Goal: Task Accomplishment & Management: Manage account settings

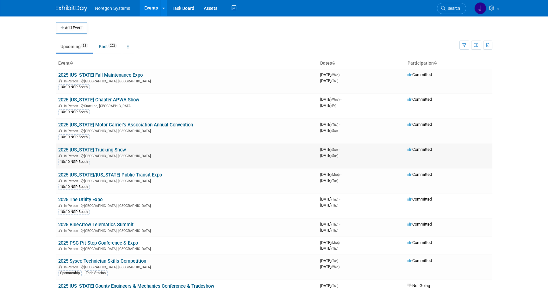
scroll to position [28, 0]
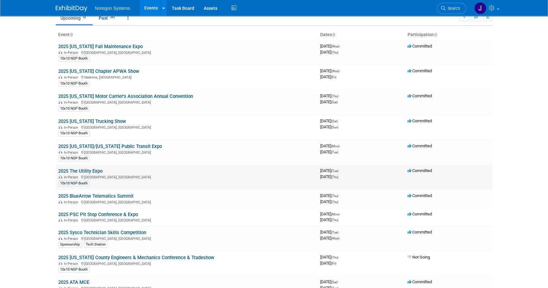
drag, startPoint x: 110, startPoint y: 170, endPoint x: 57, endPoint y: 172, distance: 52.6
click at [57, 172] on td "2025 The Utility Expo In-Person Louisville, KY 10x10 NSP Booth" at bounding box center [187, 176] width 262 height 25
copy link "2025 The Utility Expo"
click at [30, 145] on body "Noregon Systems Events Add Event Bulk Upload Events Shareable Event Boards Rece…" at bounding box center [274, 116] width 548 height 288
click at [85, 169] on link "2025 The Utility Expo" at bounding box center [80, 171] width 44 height 6
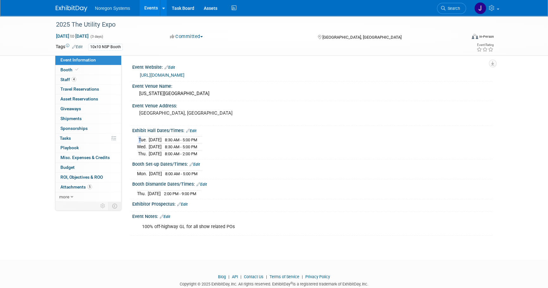
drag, startPoint x: 215, startPoint y: 154, endPoint x: 136, endPoint y: 139, distance: 79.8
click at [137, 139] on div "Tue. Oct 7, 2025 8:30 AM - 5:00 PM Wed. Oct 8, 2025 8:30 AM - 5:00 PM Thu. Oct …" at bounding box center [312, 145] width 350 height 22
copy table
click at [174, 92] on div "Kentucky Exposition Center" at bounding box center [312, 94] width 350 height 10
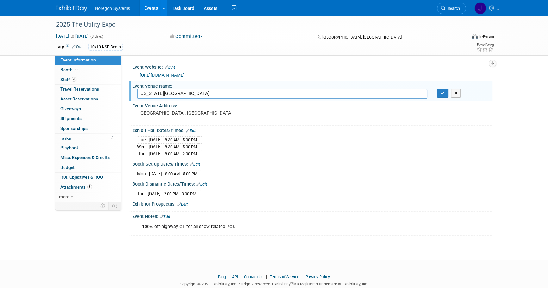
drag, startPoint x: 192, startPoint y: 98, endPoint x: 202, endPoint y: 93, distance: 11.2
click at [193, 98] on div "Kentucky Exposition Center Kentucky Exposition Center X" at bounding box center [312, 94] width 360 height 10
drag, startPoint x: 204, startPoint y: 93, endPoint x: 126, endPoint y: 92, distance: 78.4
click at [126, 92] on div "Event Website: Edit https://www.theutilityexpo.com/?utm_source=GMB&utm_medium=O…" at bounding box center [306, 128] width 371 height 146
click at [211, 105] on div "Event Venue Address:" at bounding box center [312, 105] width 360 height 8
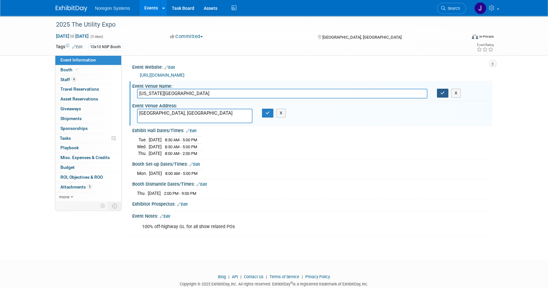
click at [439, 95] on button "button" at bounding box center [442, 93] width 11 height 9
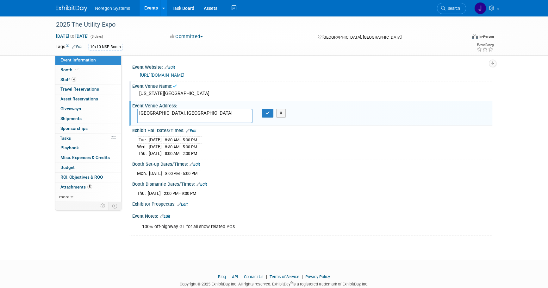
click at [202, 175] on td at bounding box center [201, 173] width 4 height 7
click at [270, 112] on button "button" at bounding box center [267, 112] width 11 height 9
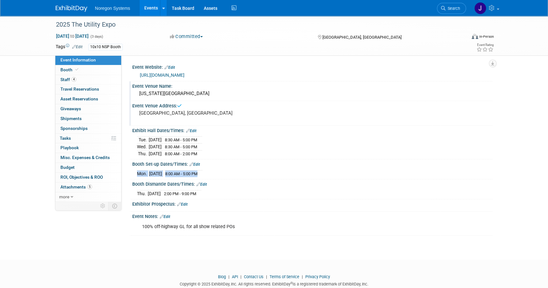
drag, startPoint x: 212, startPoint y: 172, endPoint x: 135, endPoint y: 173, distance: 76.5
click at [135, 173] on div "Mon. Oct 6, 2025 8:00 AM - 5:00 PM Save Changes Cancel" at bounding box center [312, 172] width 360 height 11
copy div "Mon. Oct 6, 2025 8:00 AM - 5:00 PM"
click at [91, 72] on link "Booth" at bounding box center [88, 69] width 66 height 9
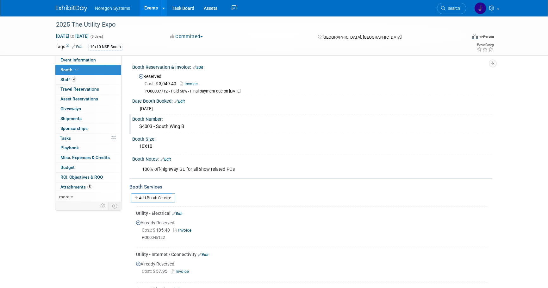
drag, startPoint x: 174, startPoint y: 128, endPoint x: 136, endPoint y: 128, distance: 38.0
click at [136, 128] on div "S4003 - South Wing B" at bounding box center [312, 126] width 360 height 10
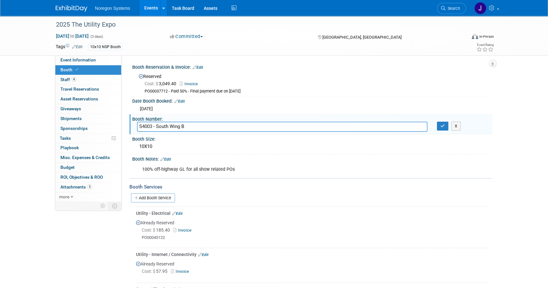
drag, startPoint x: 173, startPoint y: 122, endPoint x: 204, endPoint y: 129, distance: 31.9
click at [173, 122] on input "S4003 - South Wing B" at bounding box center [282, 126] width 290 height 10
drag, startPoint x: 206, startPoint y: 128, endPoint x: 121, endPoint y: 122, distance: 85.3
click at [121, 122] on div "Event Information Event Info Booth Booth 4 Staff 4 Staff 0 Travel Reservations …" at bounding box center [274, 227] width 446 height 423
drag, startPoint x: 440, startPoint y: 128, endPoint x: 349, endPoint y: 176, distance: 103.3
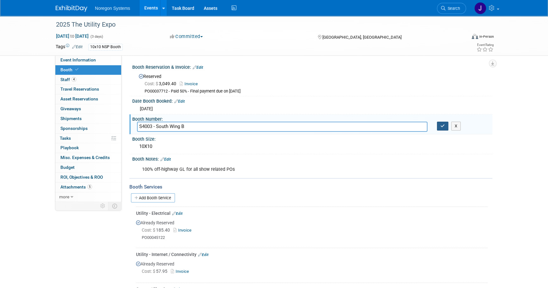
click at [440, 128] on button "button" at bounding box center [442, 125] width 11 height 9
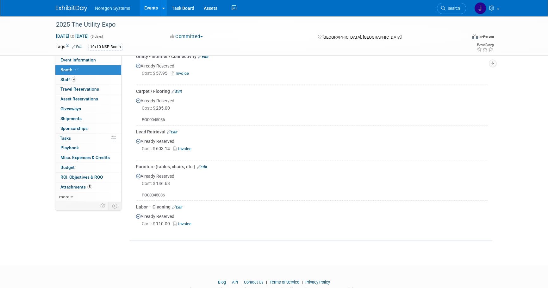
scroll to position [201, 0]
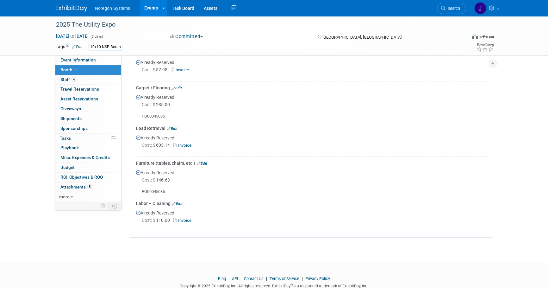
click at [189, 143] on link "Invoice" at bounding box center [183, 145] width 21 height 5
drag, startPoint x: 206, startPoint y: 176, endPoint x: 201, endPoint y: 176, distance: 4.5
click at [206, 176] on div "Cost: $ 146.63" at bounding box center [315, 179] width 346 height 6
click at [103, 62] on link "Event Information" at bounding box center [88, 59] width 66 height 9
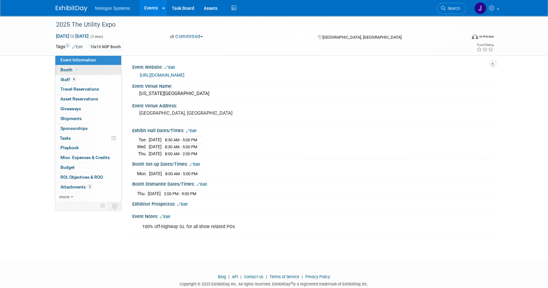
click at [101, 72] on link "Booth" at bounding box center [88, 69] width 66 height 9
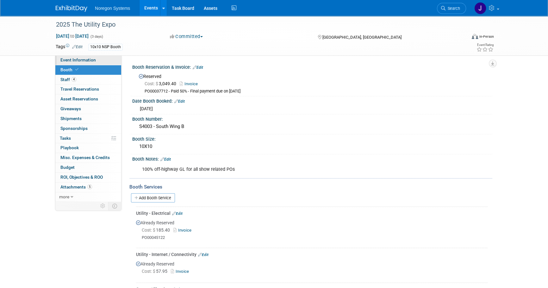
click at [103, 64] on link "Event Information" at bounding box center [88, 59] width 66 height 9
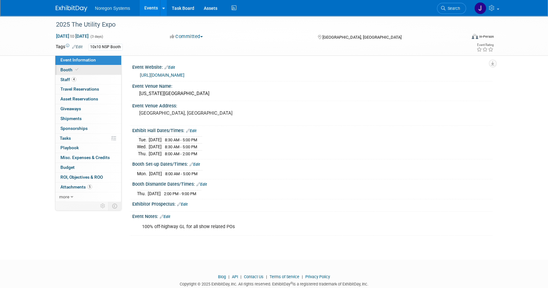
click at [101, 70] on link "Booth" at bounding box center [88, 69] width 66 height 9
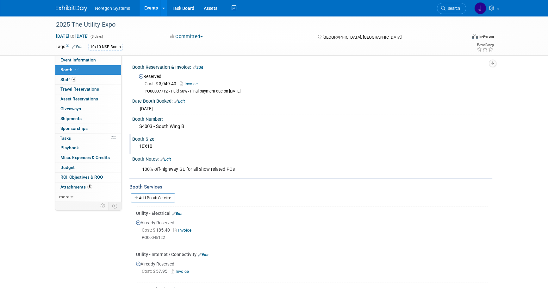
click at [225, 148] on div "10X10" at bounding box center [312, 146] width 350 height 10
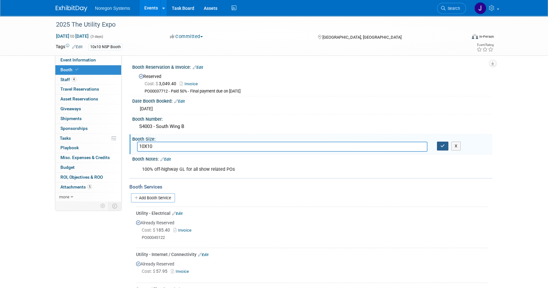
click at [443, 146] on icon "button" at bounding box center [442, 146] width 4 height 4
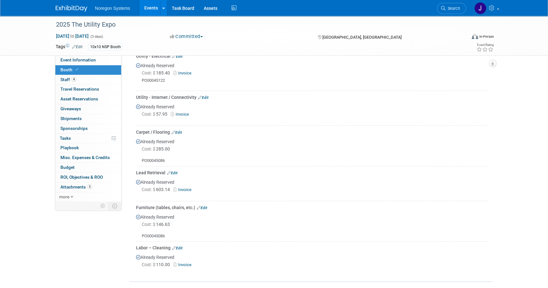
scroll to position [144, 0]
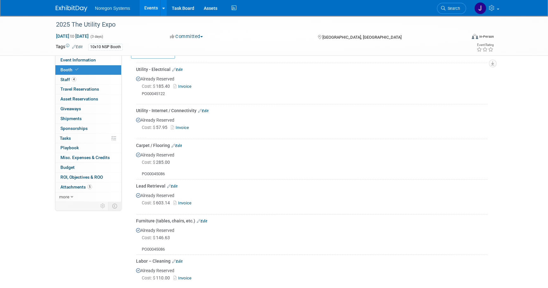
click at [186, 127] on link "Invoice" at bounding box center [181, 127] width 21 height 5
click at [204, 161] on div "Cost: $ 285.00" at bounding box center [315, 162] width 346 height 6
drag, startPoint x: 134, startPoint y: 183, endPoint x: 164, endPoint y: 183, distance: 29.1
click at [164, 183] on div "Utility - Electrical Edit Already Reserved Cost: $ 185.40 Invoice Edit" at bounding box center [310, 176] width 353 height 226
copy div "Lead Retrieval"
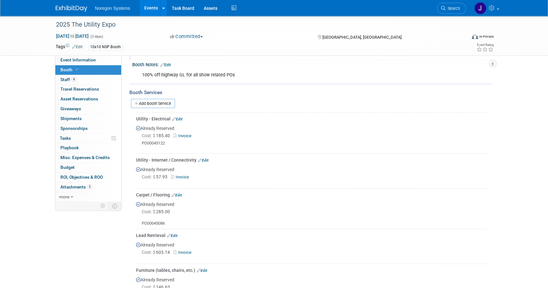
scroll to position [73, 0]
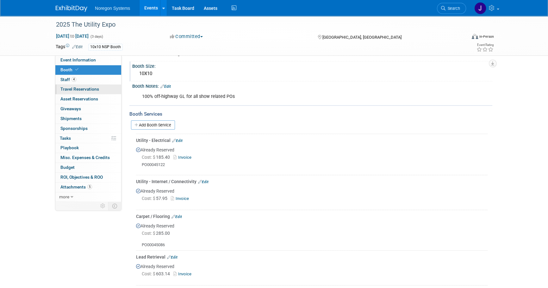
click at [85, 90] on span "Travel Reservations 0" at bounding box center [79, 88] width 39 height 5
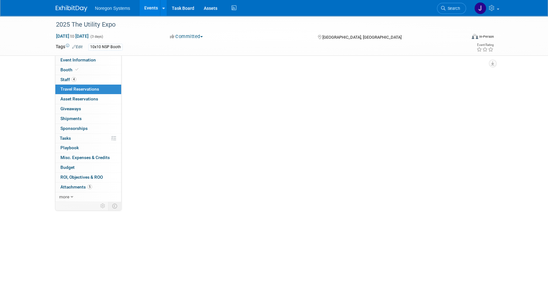
scroll to position [0, 0]
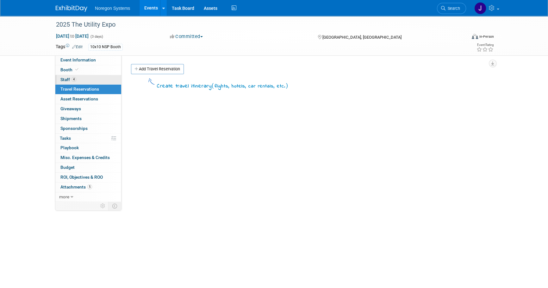
click at [82, 79] on link "4 Staff 4" at bounding box center [88, 79] width 66 height 9
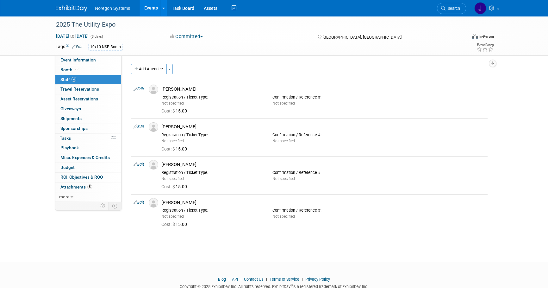
click at [82, 8] on img at bounding box center [72, 8] width 32 height 6
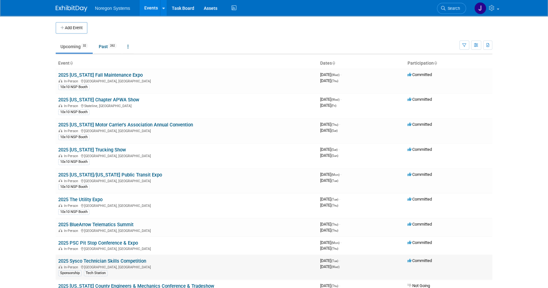
click at [135, 258] on link "2025 Sysco Technician Skills Competition" at bounding box center [102, 261] width 88 height 6
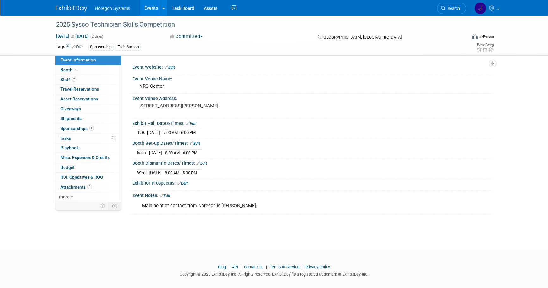
click at [69, 8] on img at bounding box center [72, 8] width 32 height 6
